Goal: Task Accomplishment & Management: Complete application form

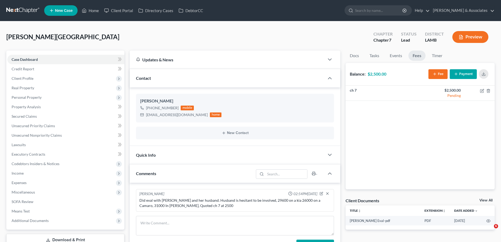
drag, startPoint x: 0, startPoint y: 0, endPoint x: 58, endPoint y: 8, distance: 58.1
click at [58, 8] on link "New Case" at bounding box center [60, 10] width 33 height 11
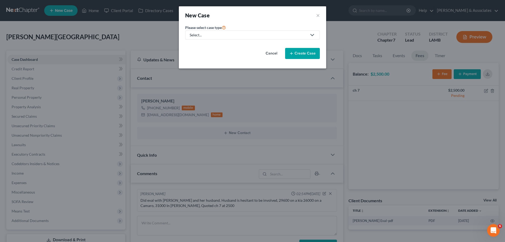
click at [248, 34] on div "Select..." at bounding box center [248, 34] width 117 height 5
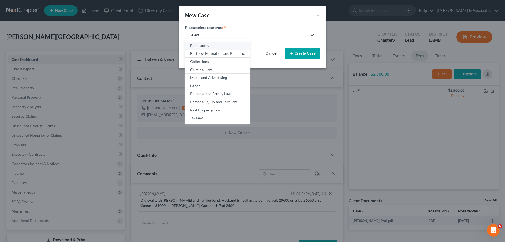
click at [214, 44] on div "Bankruptcy" at bounding box center [217, 45] width 54 height 5
select select "35"
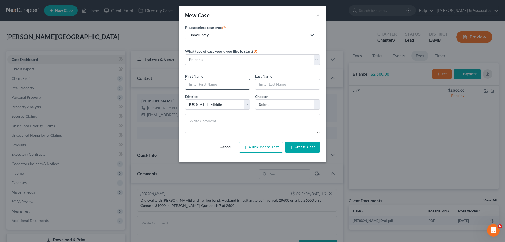
click at [207, 81] on input "text" at bounding box center [217, 84] width 64 height 10
paste input "[PERSON_NAME]"
type input "[PERSON_NAME]"
click at [269, 81] on input "text" at bounding box center [287, 84] width 64 height 10
paste input "Green"
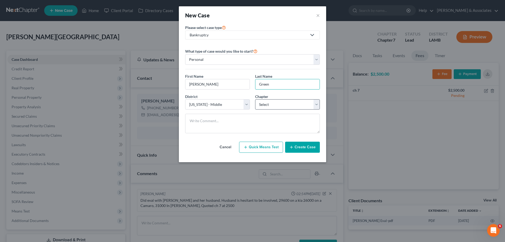
type input "Green"
drag, startPoint x: 286, startPoint y: 105, endPoint x: 282, endPoint y: 109, distance: 6.1
click at [286, 105] on select "Select 7 11 12 13" at bounding box center [287, 104] width 65 height 11
select select "0"
click at [255, 99] on select "Select 7 11 12 13" at bounding box center [287, 104] width 65 height 11
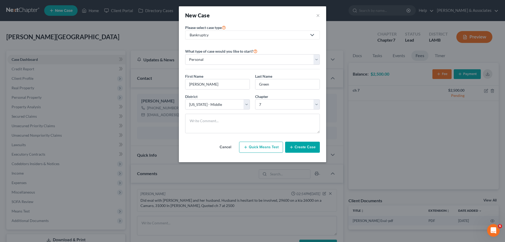
click at [306, 149] on button "Create Case" at bounding box center [302, 146] width 35 height 11
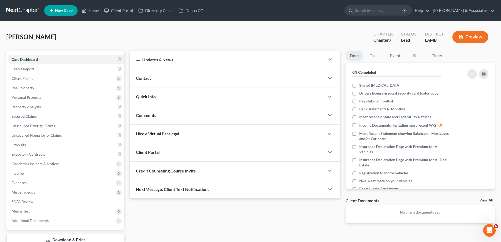
click at [227, 79] on div "Contact" at bounding box center [227, 78] width 195 height 18
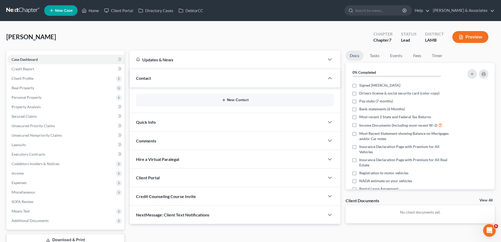
click at [241, 99] on button "New Contact" at bounding box center [235, 100] width 190 height 4
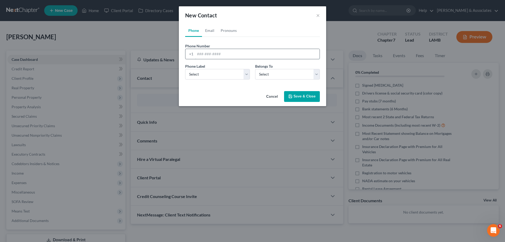
click at [208, 52] on input "tel" at bounding box center [257, 54] width 124 height 10
paste input "[PHONE_NUMBER]"
type input "[PHONE_NUMBER]"
drag, startPoint x: 219, startPoint y: 75, endPoint x: 219, endPoint y: 79, distance: 3.7
click at [219, 75] on select "Select Mobile Home Work Other" at bounding box center [217, 74] width 65 height 11
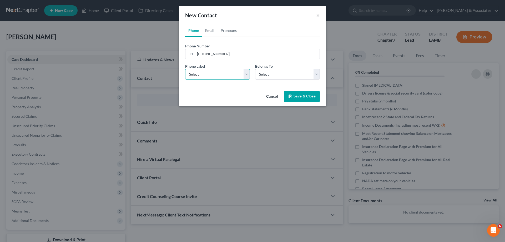
select select "0"
click at [185, 69] on select "Select Mobile Home Work Other" at bounding box center [217, 74] width 65 height 11
click at [276, 80] on div "Phone Label * Select Mobile Home Work Other Belongs To * Select Client Other" at bounding box center [252, 73] width 140 height 20
drag, startPoint x: 274, startPoint y: 75, endPoint x: 273, endPoint y: 79, distance: 3.8
click at [274, 75] on select "Select Client Other" at bounding box center [287, 74] width 65 height 11
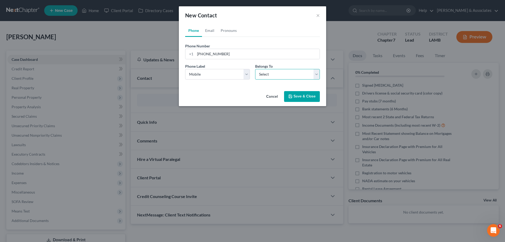
select select "0"
click at [255, 69] on select "Select Client Other" at bounding box center [287, 74] width 65 height 11
click at [211, 32] on link "Email" at bounding box center [210, 30] width 16 height 13
click at [233, 56] on input "email" at bounding box center [257, 54] width 124 height 10
paste input "[EMAIL_ADDRESS][DOMAIN_NAME]"
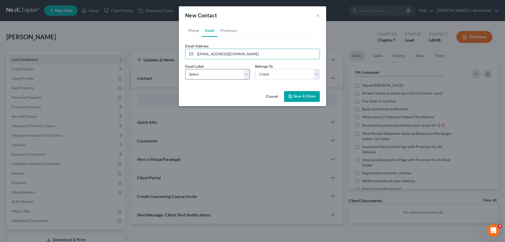
type input "[EMAIL_ADDRESS][DOMAIN_NAME]"
click at [227, 76] on select "Select Home Work Other" at bounding box center [217, 74] width 65 height 11
select select "0"
click at [185, 69] on select "Select Home Work Other" at bounding box center [217, 74] width 65 height 11
drag, startPoint x: 269, startPoint y: 75, endPoint x: 268, endPoint y: 79, distance: 3.9
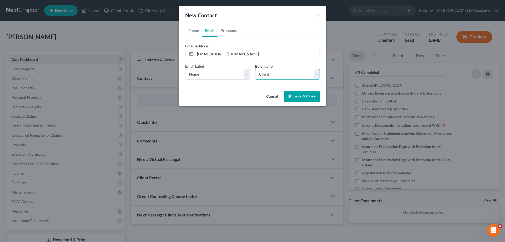
click at [269, 75] on select "Select Client Other" at bounding box center [287, 74] width 65 height 11
click at [255, 69] on select "Select Client Other" at bounding box center [287, 74] width 65 height 11
click at [312, 97] on button "Save & Close" at bounding box center [302, 96] width 36 height 11
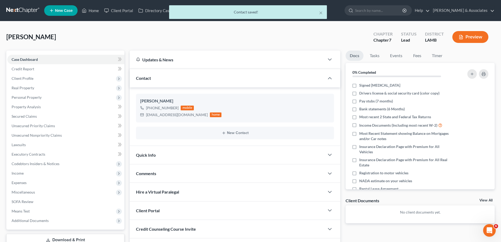
click at [198, 170] on div "Comments" at bounding box center [227, 173] width 195 height 18
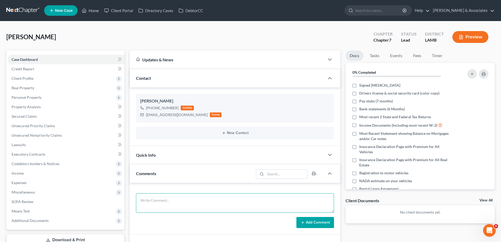
click at [148, 203] on textarea at bounding box center [235, 202] width 198 height 19
paste textarea "Did eval with [PERSON_NAME] 20500 In [PERSON_NAME], 22000 against a nissan Quot…"
type textarea "Did eval with [PERSON_NAME] 20500 In [PERSON_NAME], 22000 against a nissan Quot…"
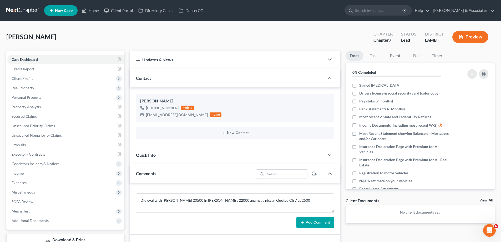
drag, startPoint x: 316, startPoint y: 225, endPoint x: 402, endPoint y: 217, distance: 87.1
click at [316, 225] on button "Add Comment" at bounding box center [315, 222] width 38 height 11
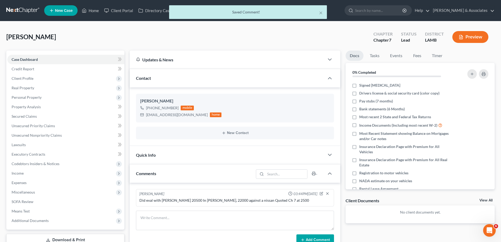
drag, startPoint x: 483, startPoint y: 200, endPoint x: 142, endPoint y: 214, distance: 341.7
click at [483, 200] on link "View All" at bounding box center [485, 200] width 13 height 4
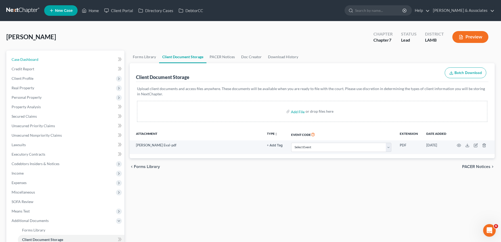
drag, startPoint x: 48, startPoint y: 55, endPoint x: 408, endPoint y: 41, distance: 360.6
click at [48, 55] on link "Case Dashboard" at bounding box center [65, 59] width 117 height 9
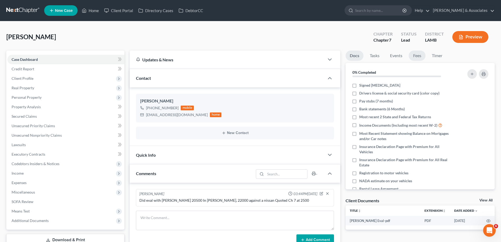
click at [421, 54] on link "Fees" at bounding box center [416, 55] width 17 height 10
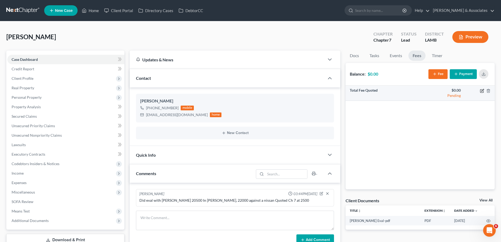
click at [480, 90] on icon "button" at bounding box center [481, 90] width 3 height 3
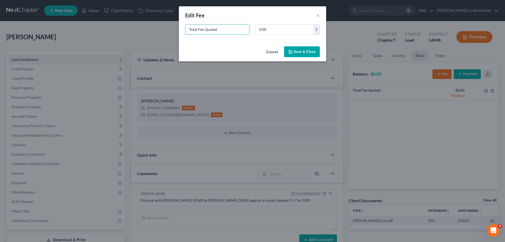
drag, startPoint x: 227, startPoint y: 27, endPoint x: 163, endPoint y: 24, distance: 64.5
click at [165, 25] on div "New Fee Edit Fee × Total Fee Quoted 0.00 $ Cancel Save & Close" at bounding box center [252, 121] width 505 height 242
type input "ch 7"
type input "2,500"
click at [306, 52] on button "Save & Close" at bounding box center [302, 51] width 36 height 11
